Goal: Navigation & Orientation: Find specific page/section

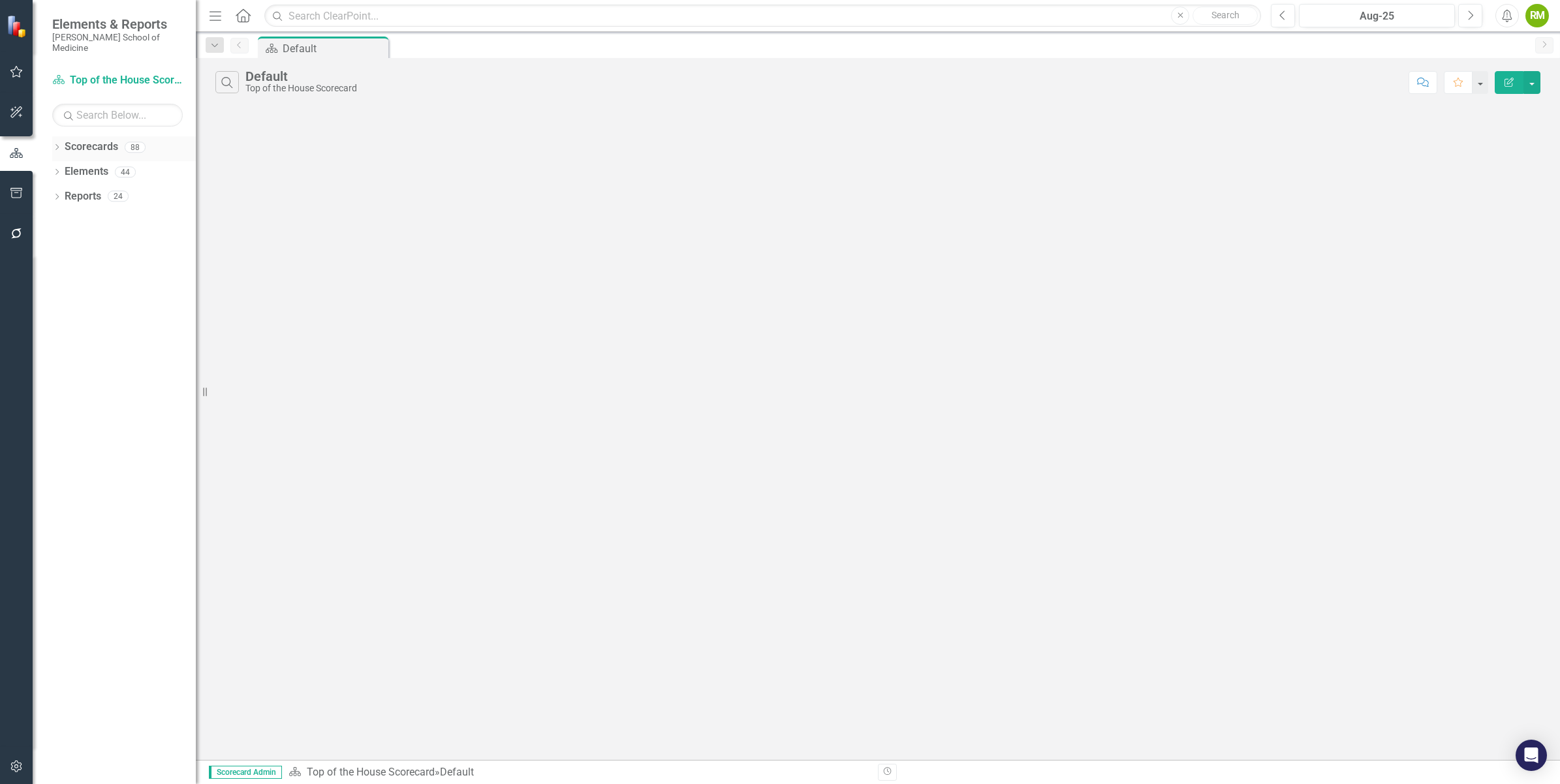
click at [98, 140] on link "Scorecards" at bounding box center [92, 146] width 54 height 15
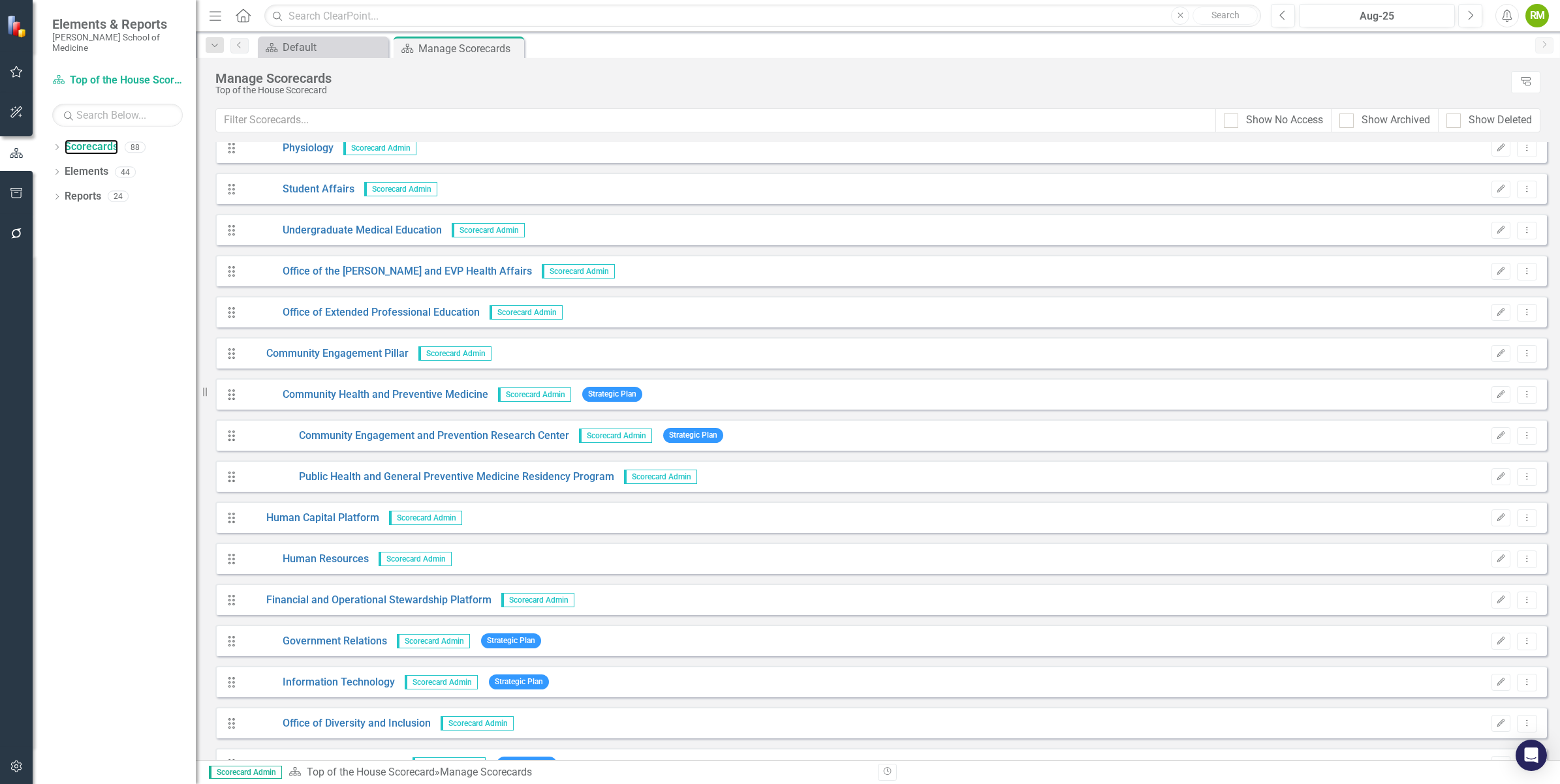
scroll to position [1957, 0]
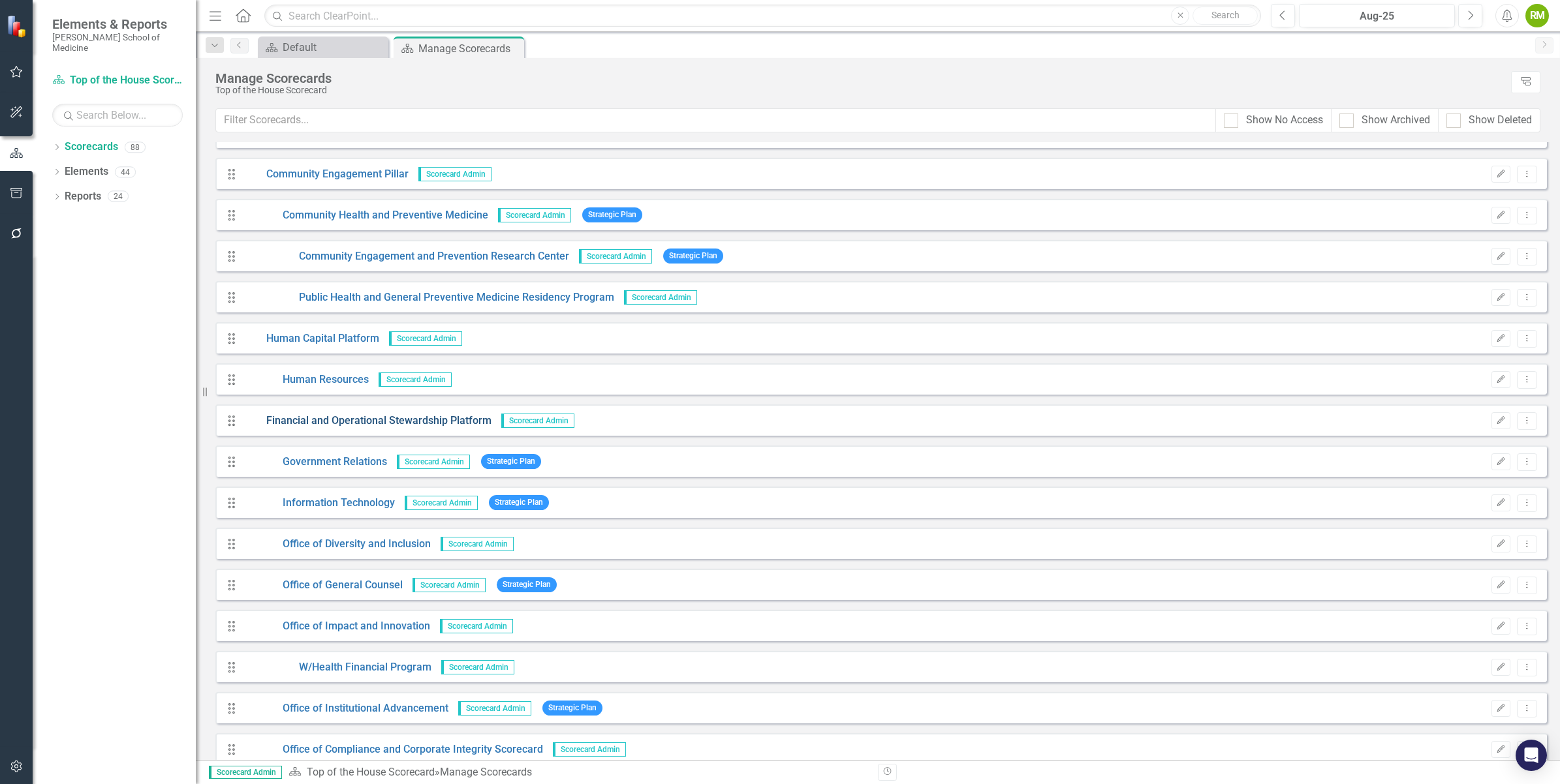
click at [380, 421] on link "Financial and Operational Stewardship Platform" at bounding box center [367, 420] width 248 height 15
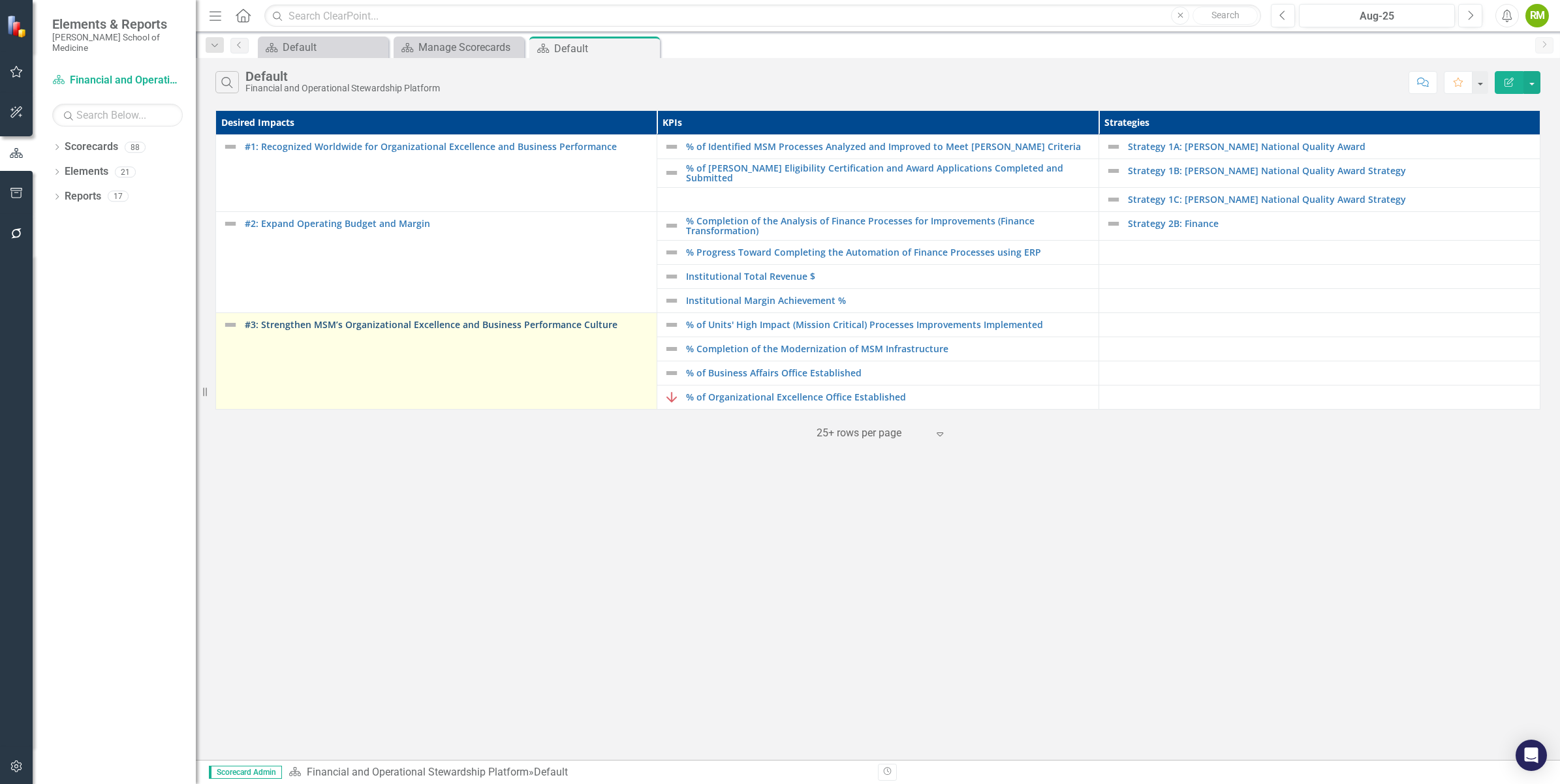
click at [341, 329] on link "#3: Strengthen MSM’s Organizational Excellence and Business Performance Culture" at bounding box center [447, 324] width 406 height 10
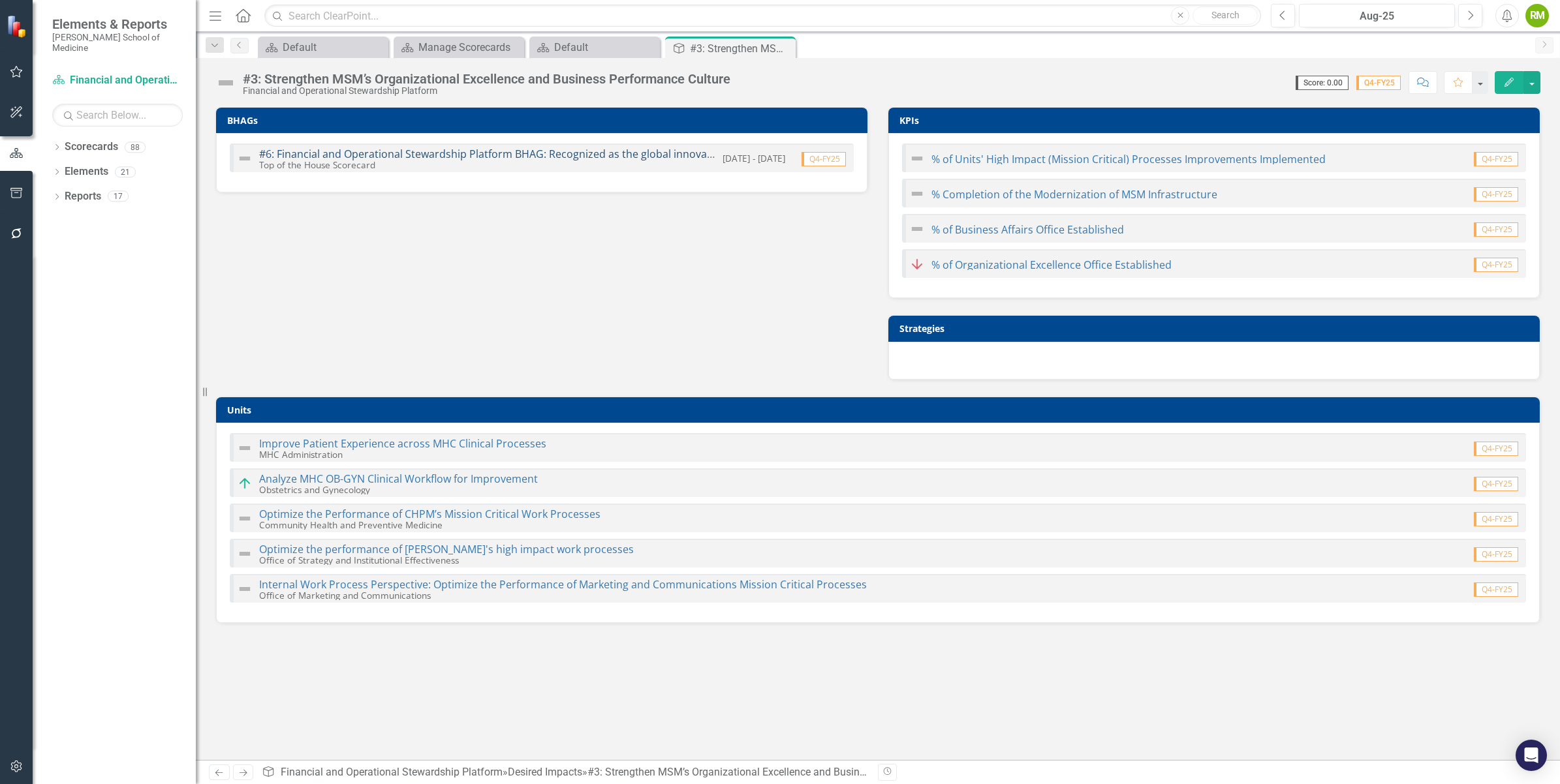
click at [419, 152] on link "#6: Financial and Operational Stewardship Platform BHAG: Recognized as the glob…" at bounding box center [803, 154] width 1089 height 15
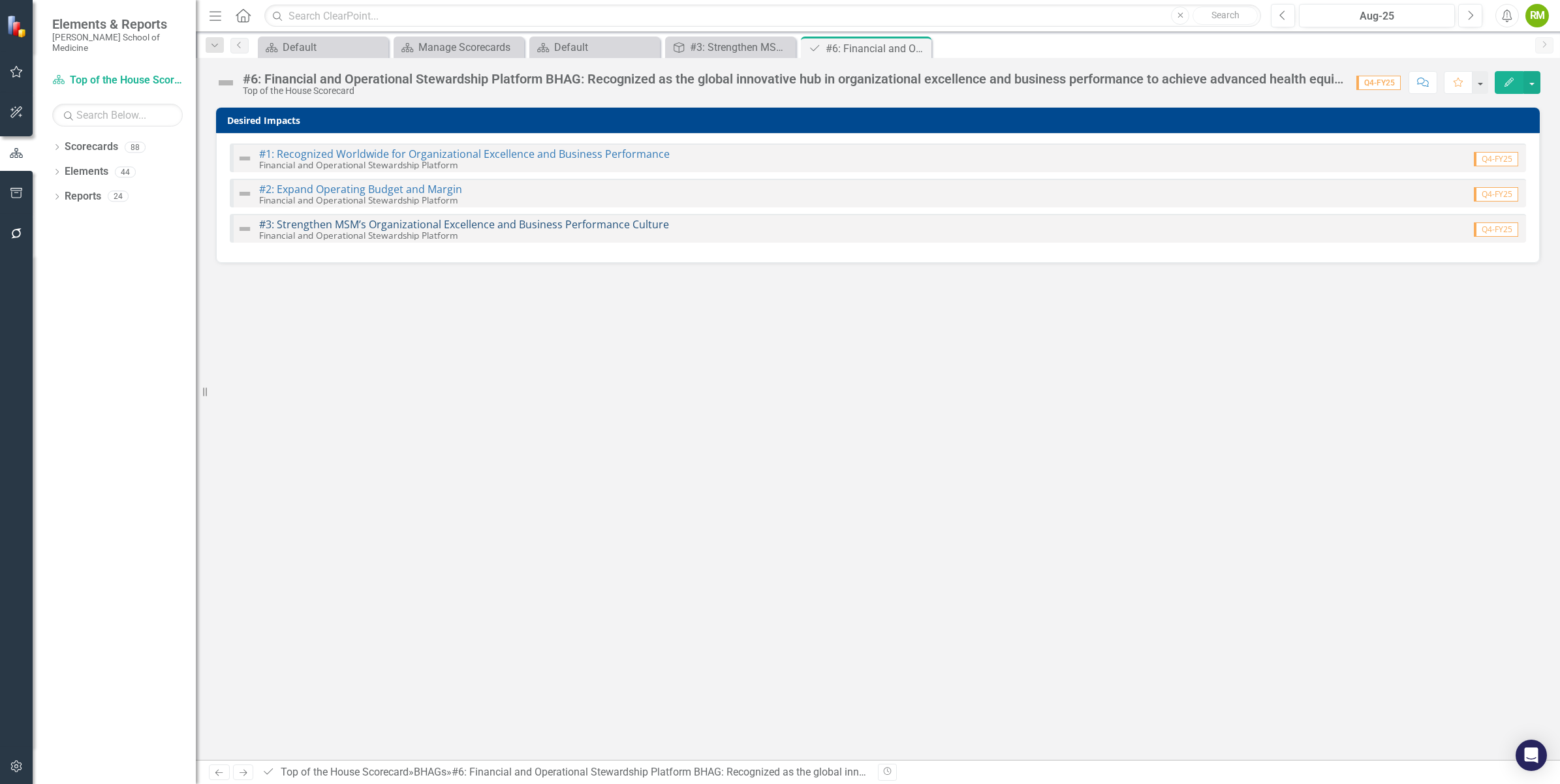
click at [334, 222] on link "#3: Strengthen MSM’s Organizational Excellence and Business Performance Culture" at bounding box center [464, 224] width 410 height 15
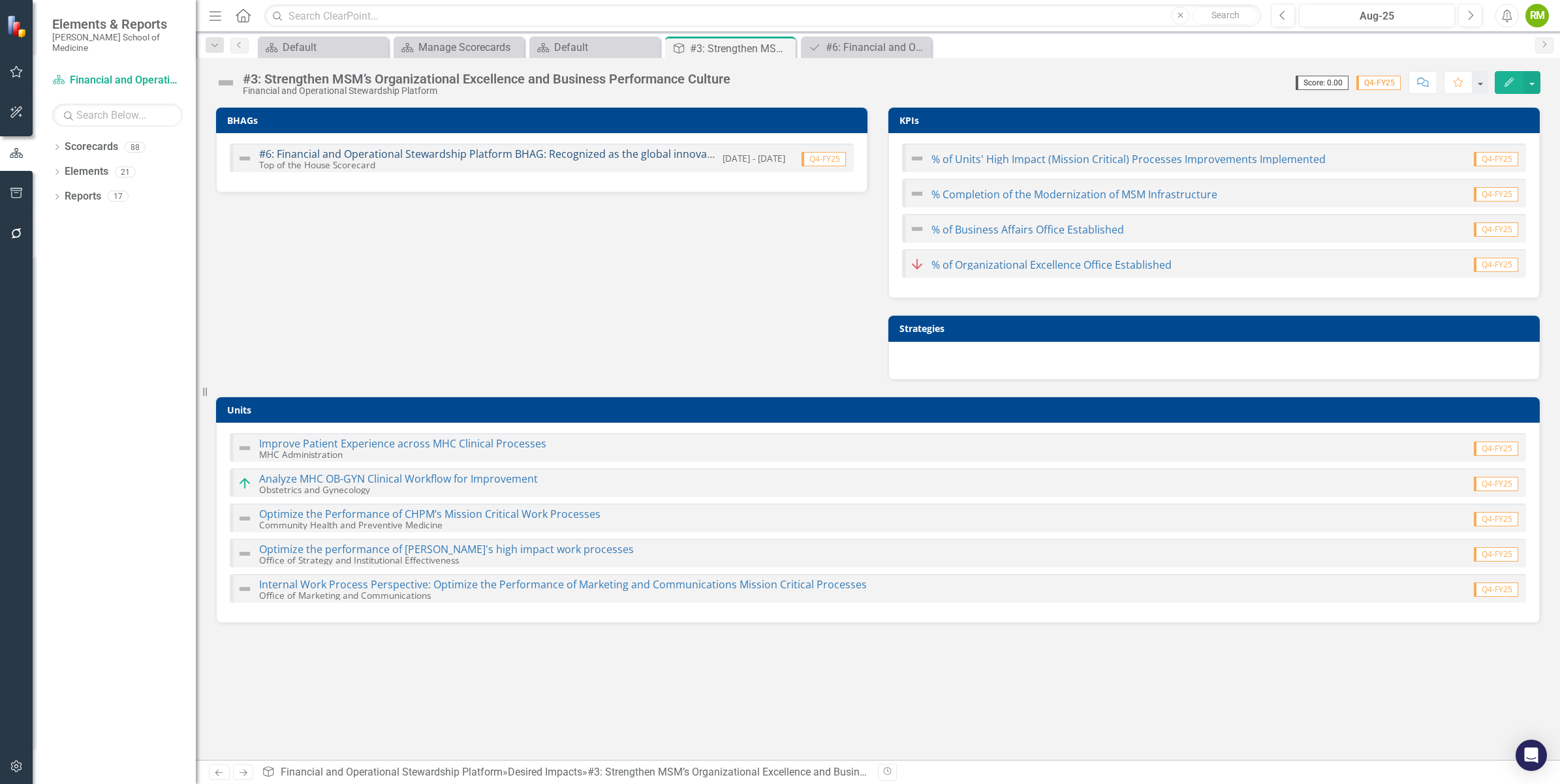
click at [336, 151] on link "#6: Financial and Operational Stewardship Platform BHAG: Recognized as the glob…" at bounding box center [803, 154] width 1089 height 15
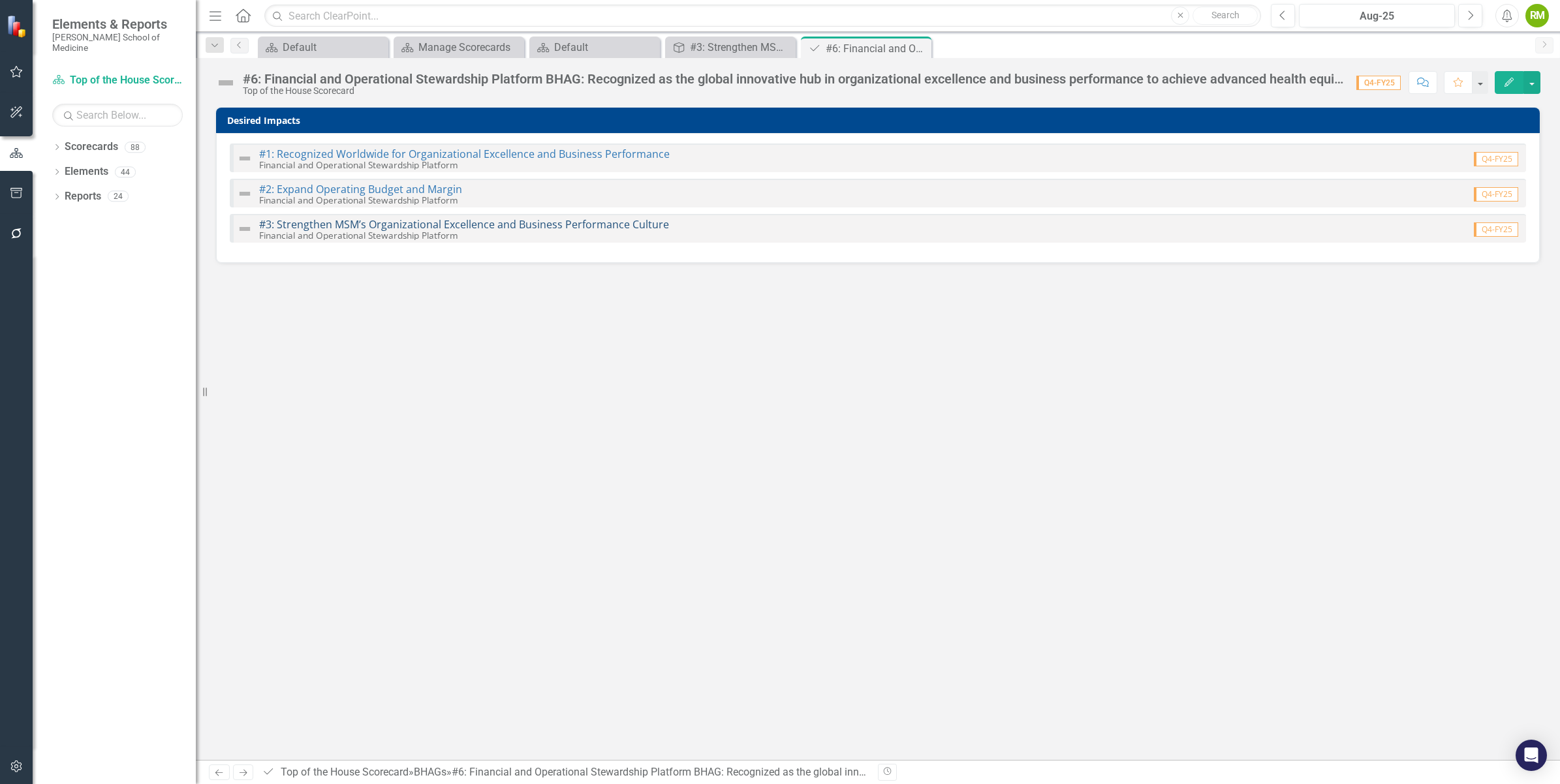
click at [336, 224] on link "#3: Strengthen MSM’s Organizational Excellence and Business Performance Culture" at bounding box center [464, 224] width 410 height 15
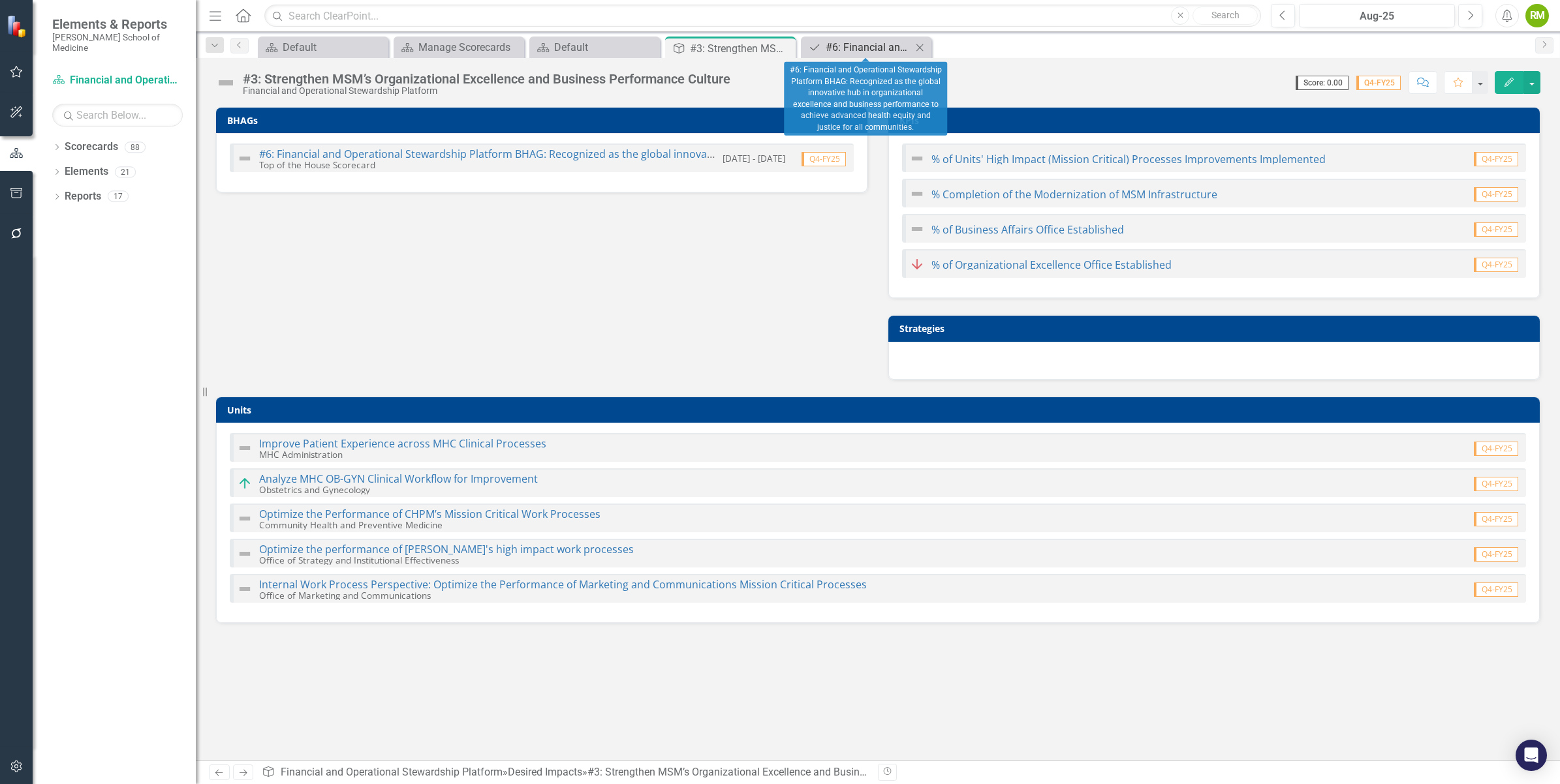
click at [844, 39] on div "#6: Financial and Operational Stewardship Platform BHAG: Recognized as the glob…" at bounding box center [869, 47] width 86 height 16
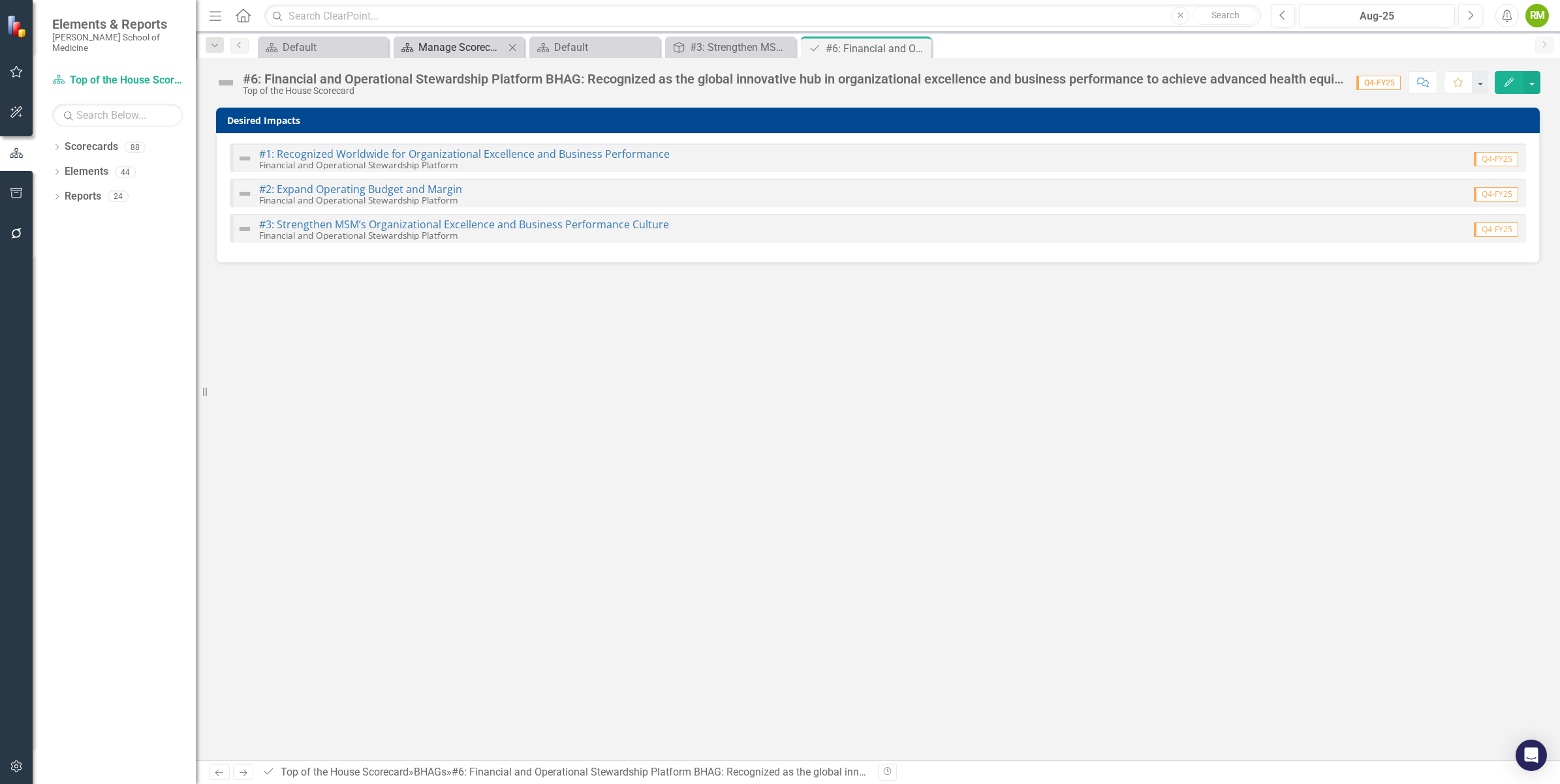
click at [445, 48] on div "Manage Scorecards" at bounding box center [462, 47] width 86 height 16
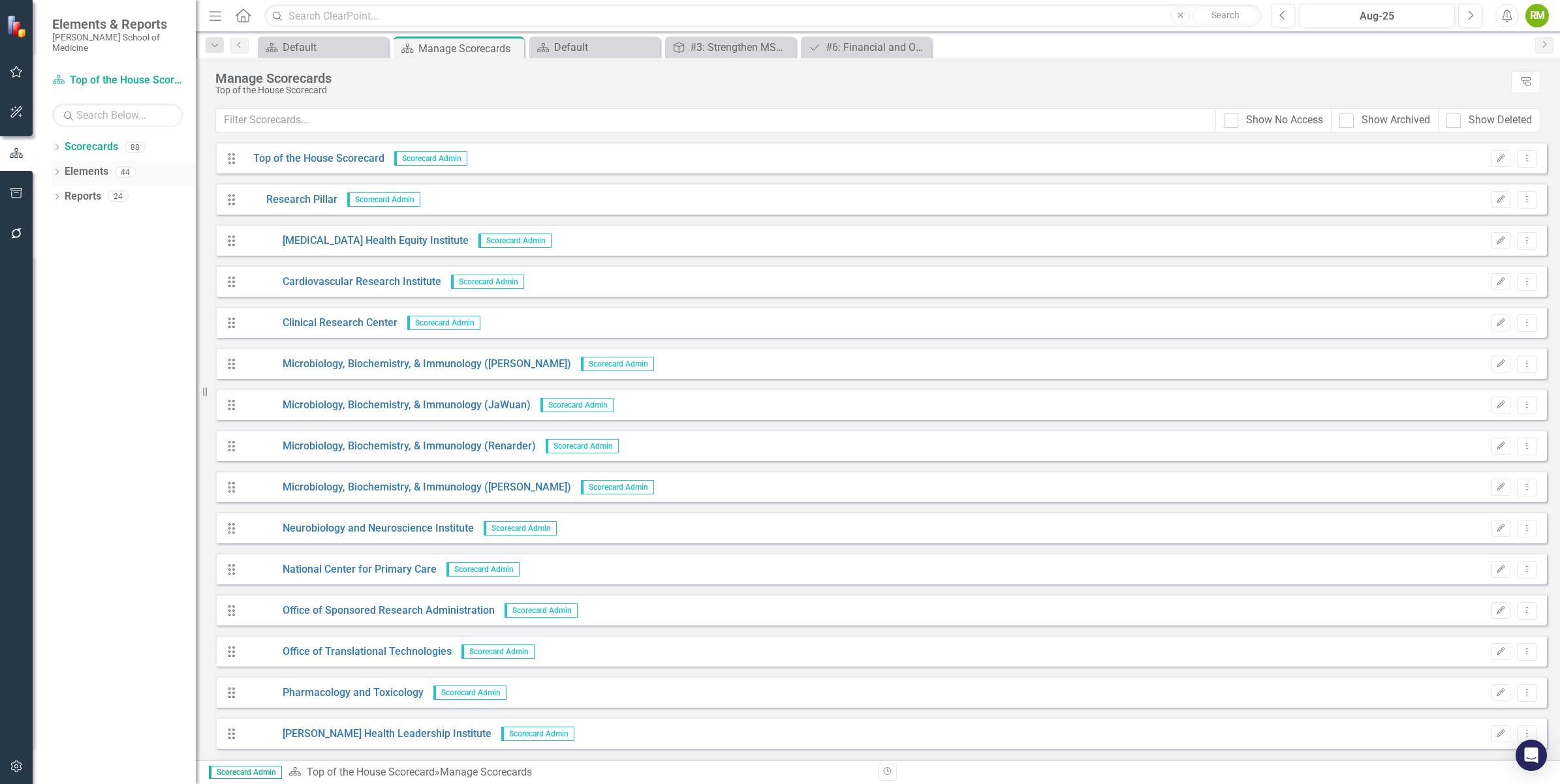
click at [93, 164] on link "Elements" at bounding box center [86, 171] width 44 height 15
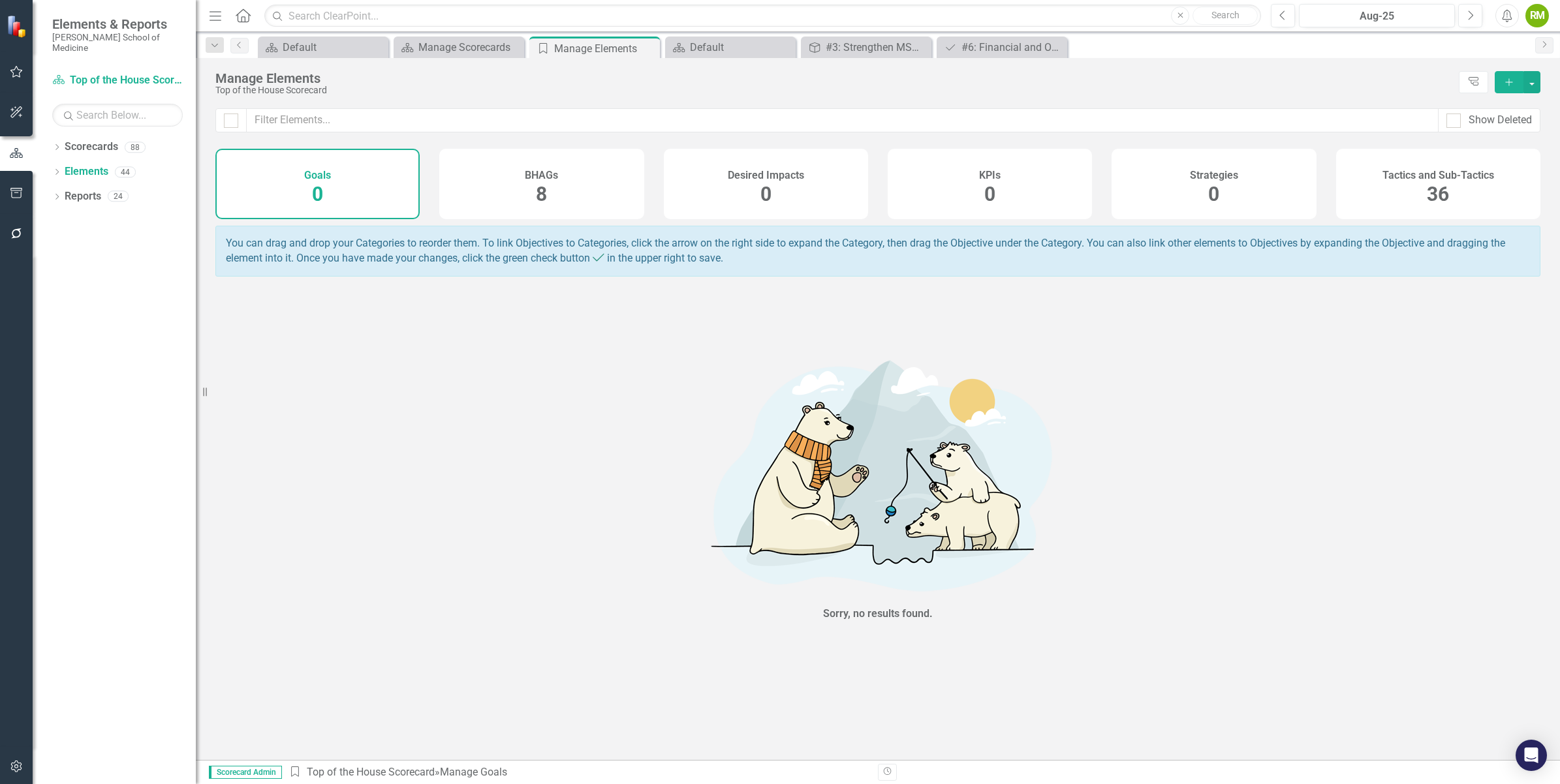
click at [543, 182] on div "8" at bounding box center [541, 194] width 11 height 28
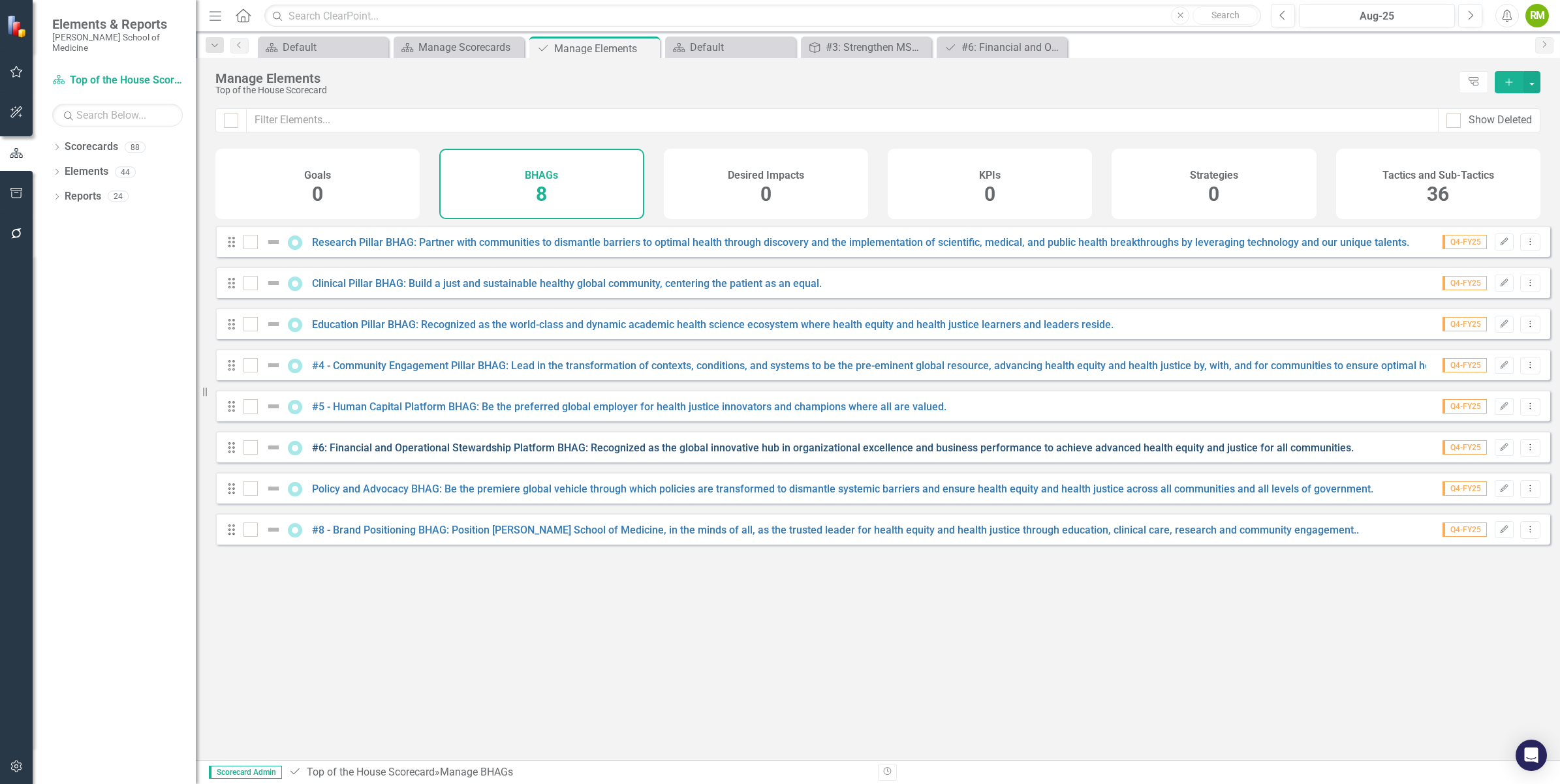
click at [362, 454] on link "#6: Financial and Operational Stewardship Platform BHAG: Recognized as the glob…" at bounding box center [833, 448] width 1041 height 12
